Goal: Information Seeking & Learning: Understand process/instructions

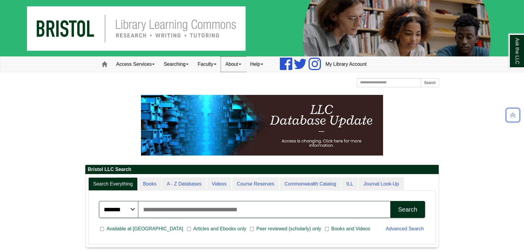
click at [236, 62] on link "About" at bounding box center [233, 64] width 25 height 15
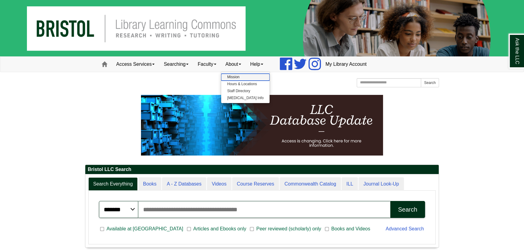
click at [243, 74] on link "Mission" at bounding box center [245, 77] width 48 height 7
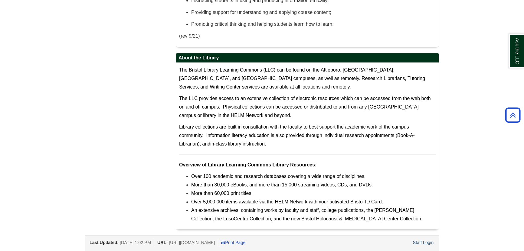
scroll to position [172, 0]
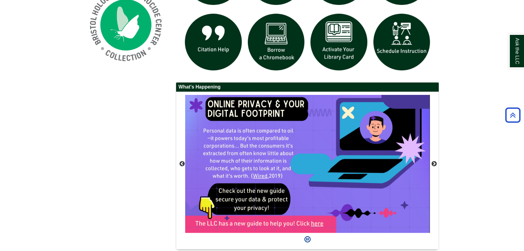
scroll to position [517, 0]
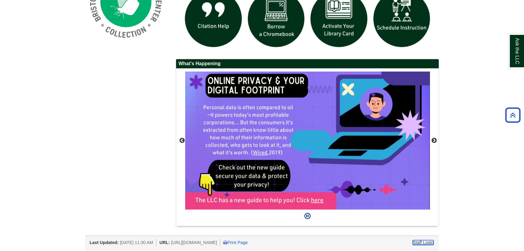
click at [428, 241] on link "Staff Login" at bounding box center [423, 242] width 21 height 5
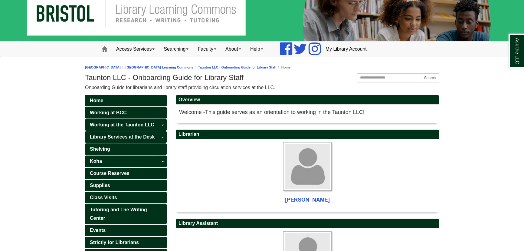
scroll to position [27, 0]
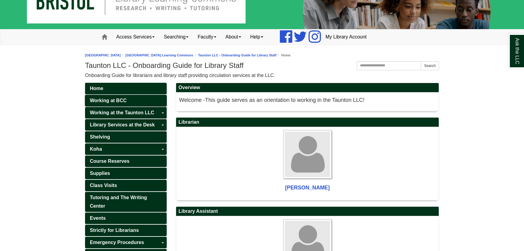
click at [135, 99] on link "Working at BCC" at bounding box center [126, 100] width 82 height 11
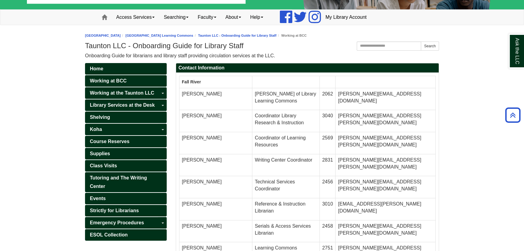
scroll to position [32, 0]
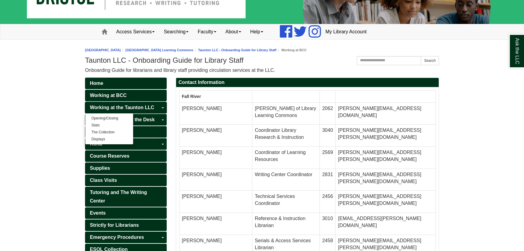
click at [140, 107] on span "Working at the Taunton LLC" at bounding box center [122, 107] width 64 height 5
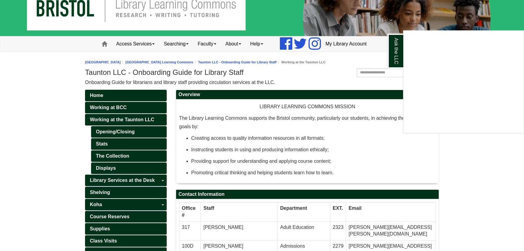
scroll to position [55, 0]
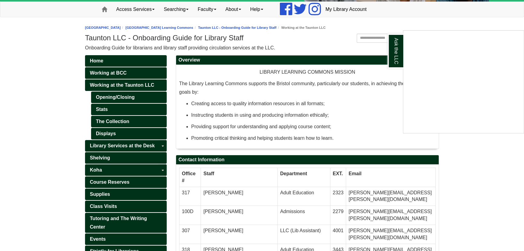
click at [121, 98] on div "Ask the LLC" at bounding box center [262, 125] width 524 height 251
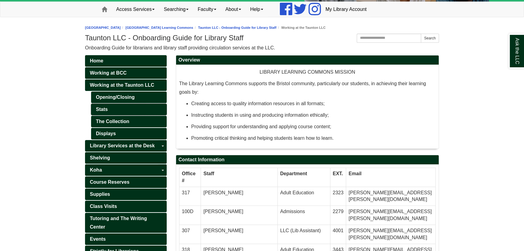
click at [129, 104] on link "Stats" at bounding box center [129, 108] width 76 height 11
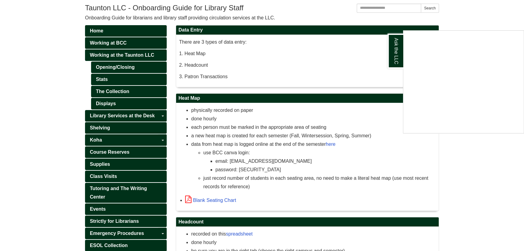
scroll to position [119, 0]
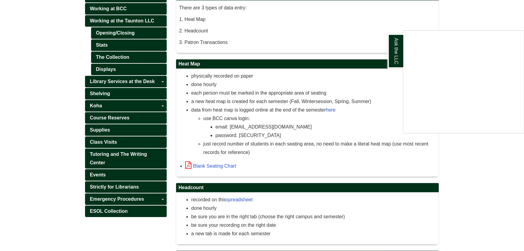
click at [126, 57] on div "Ask the LLC" at bounding box center [262, 125] width 524 height 251
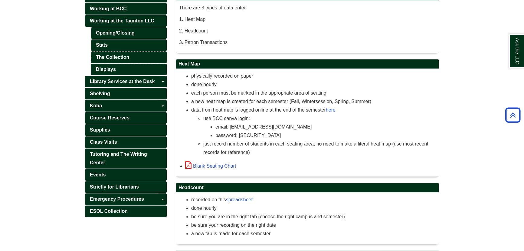
click at [125, 57] on link "The Collection" at bounding box center [129, 56] width 76 height 11
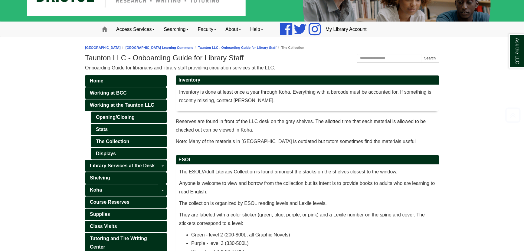
scroll to position [82, 0]
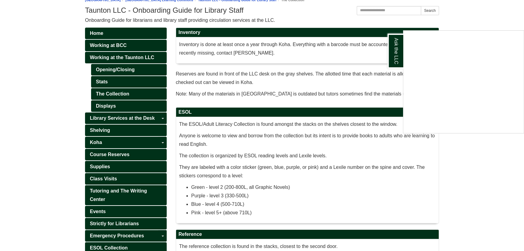
click at [266, 125] on div "Ask the LLC" at bounding box center [262, 125] width 524 height 251
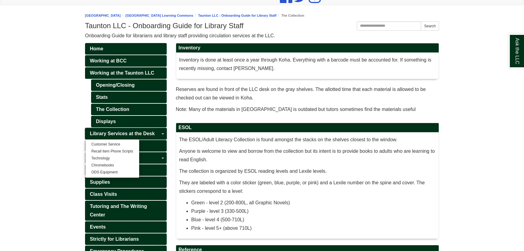
scroll to position [80, 0]
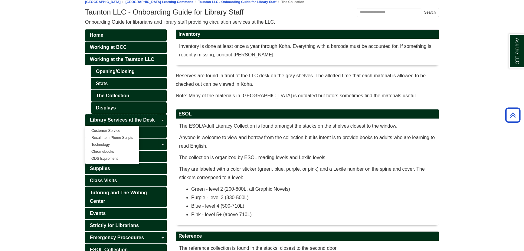
click at [129, 118] on span "Library Services at the Desk" at bounding box center [122, 119] width 65 height 5
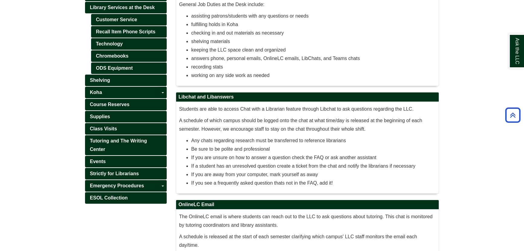
scroll to position [112, 0]
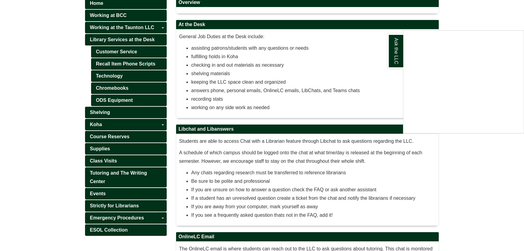
click at [127, 61] on div "Ask the LLC" at bounding box center [262, 125] width 524 height 251
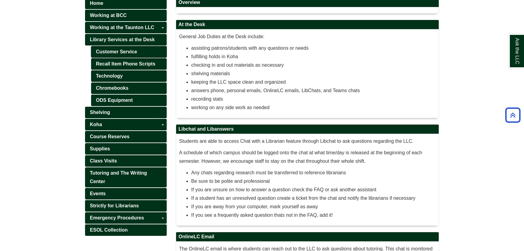
click at [132, 53] on link "Customer Service" at bounding box center [129, 51] width 76 height 11
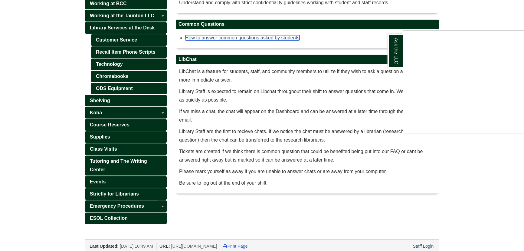
scroll to position [126, 0]
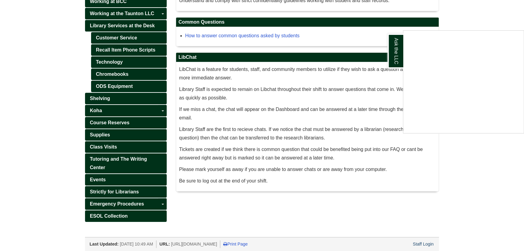
click at [271, 95] on div "Ask the LLC" at bounding box center [262, 125] width 524 height 251
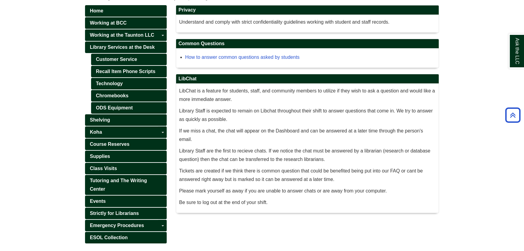
scroll to position [71, 0]
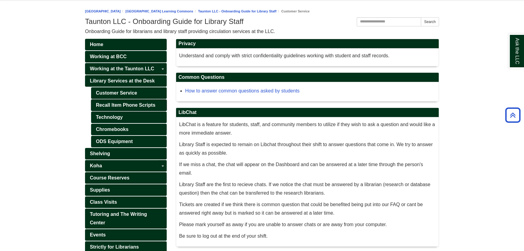
click at [123, 105] on link "Recall Item Phone Scripts" at bounding box center [129, 104] width 76 height 11
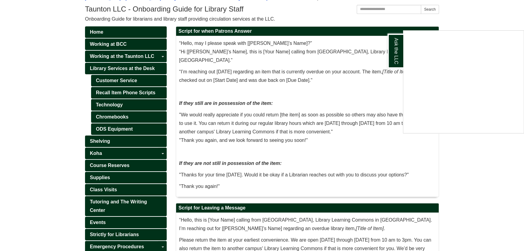
scroll to position [82, 0]
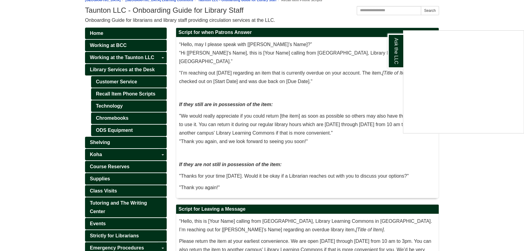
click at [217, 125] on div "Ask the LLC" at bounding box center [262, 125] width 524 height 251
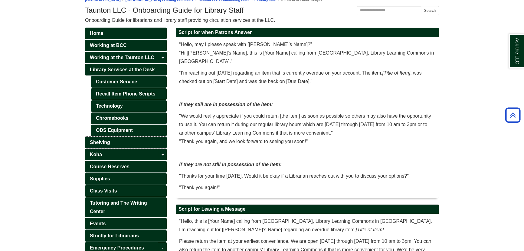
click at [128, 142] on link "Shelving" at bounding box center [126, 141] width 82 height 11
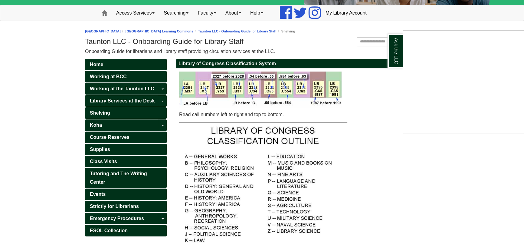
scroll to position [48, 0]
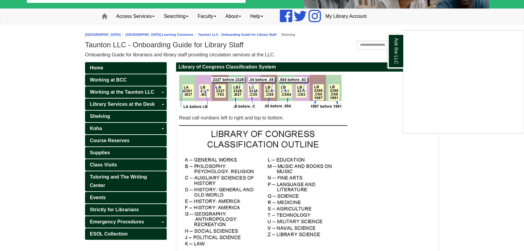
click at [113, 139] on div "Ask the LLC" at bounding box center [262, 125] width 524 height 251
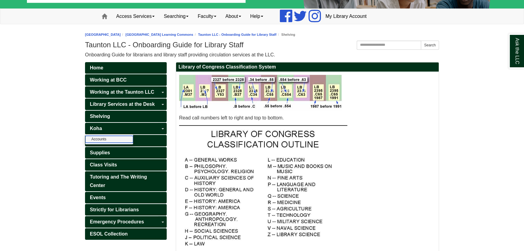
click at [109, 139] on link "Accounts" at bounding box center [109, 139] width 48 height 7
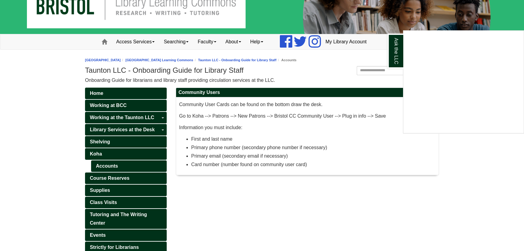
scroll to position [55, 0]
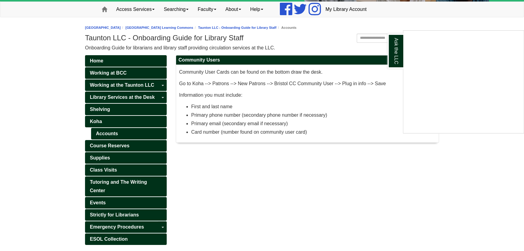
click at [261, 164] on div "Ask the LLC" at bounding box center [262, 125] width 524 height 251
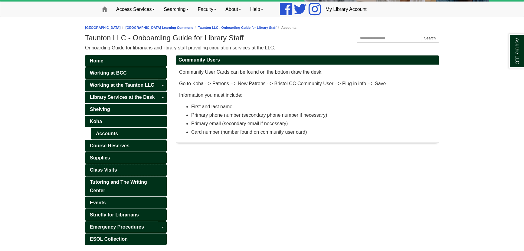
click at [136, 166] on link "Class Visits" at bounding box center [126, 169] width 82 height 11
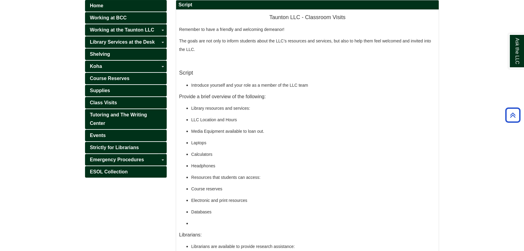
scroll to position [82, 0]
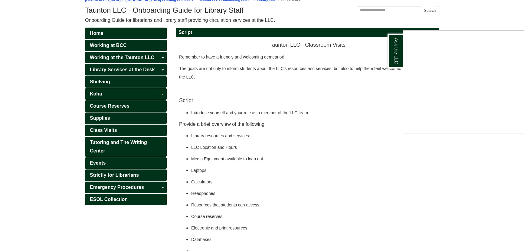
click at [222, 183] on div "Ask the LLC" at bounding box center [262, 125] width 524 height 251
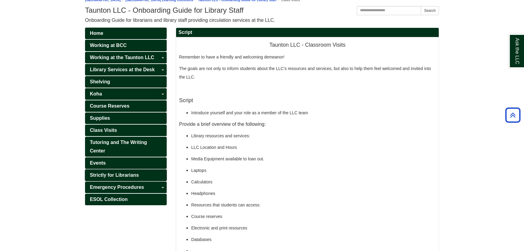
click at [139, 175] on span "Strictly for Librarians" at bounding box center [114, 174] width 49 height 5
